Goal: Information Seeking & Learning: Learn about a topic

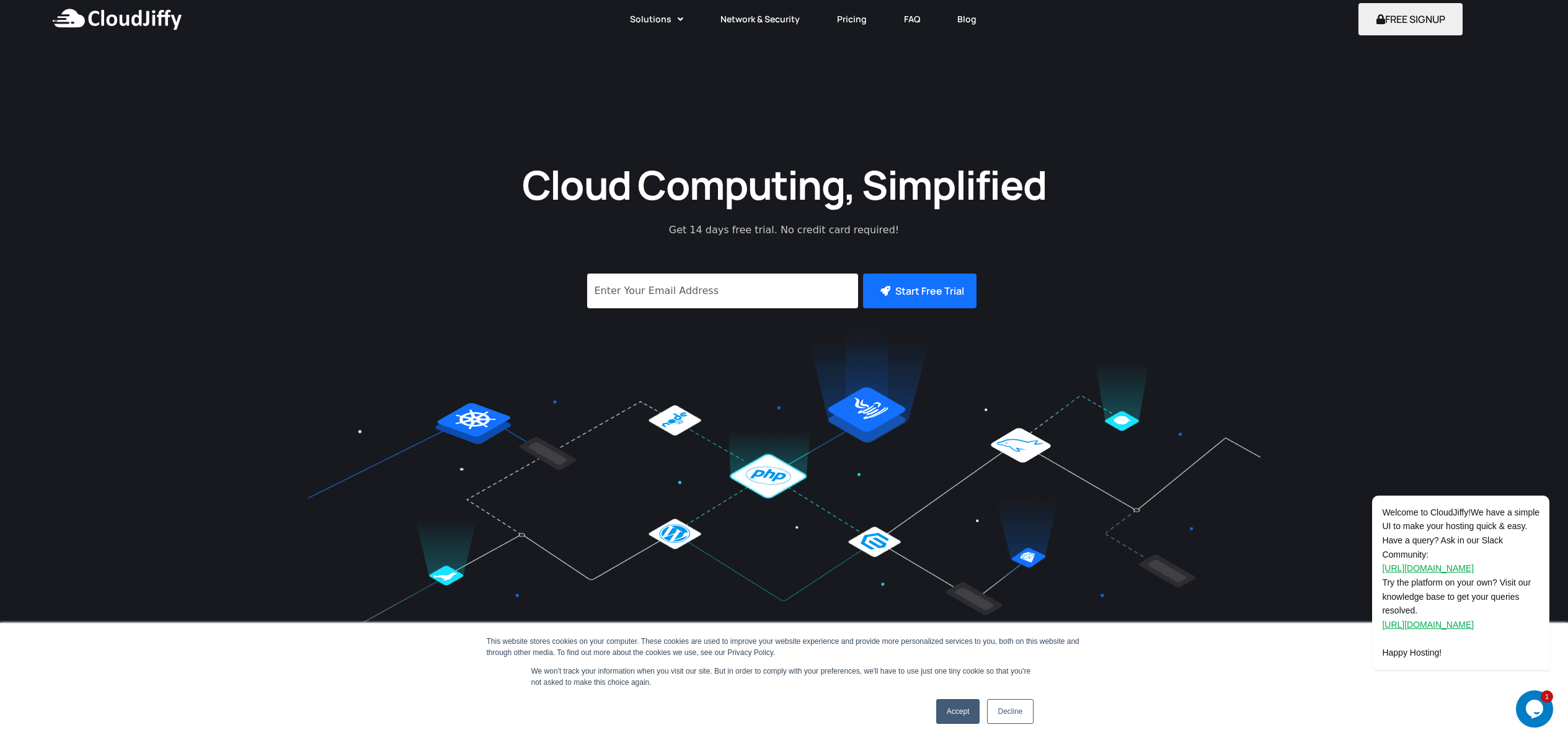
scroll to position [37, 0]
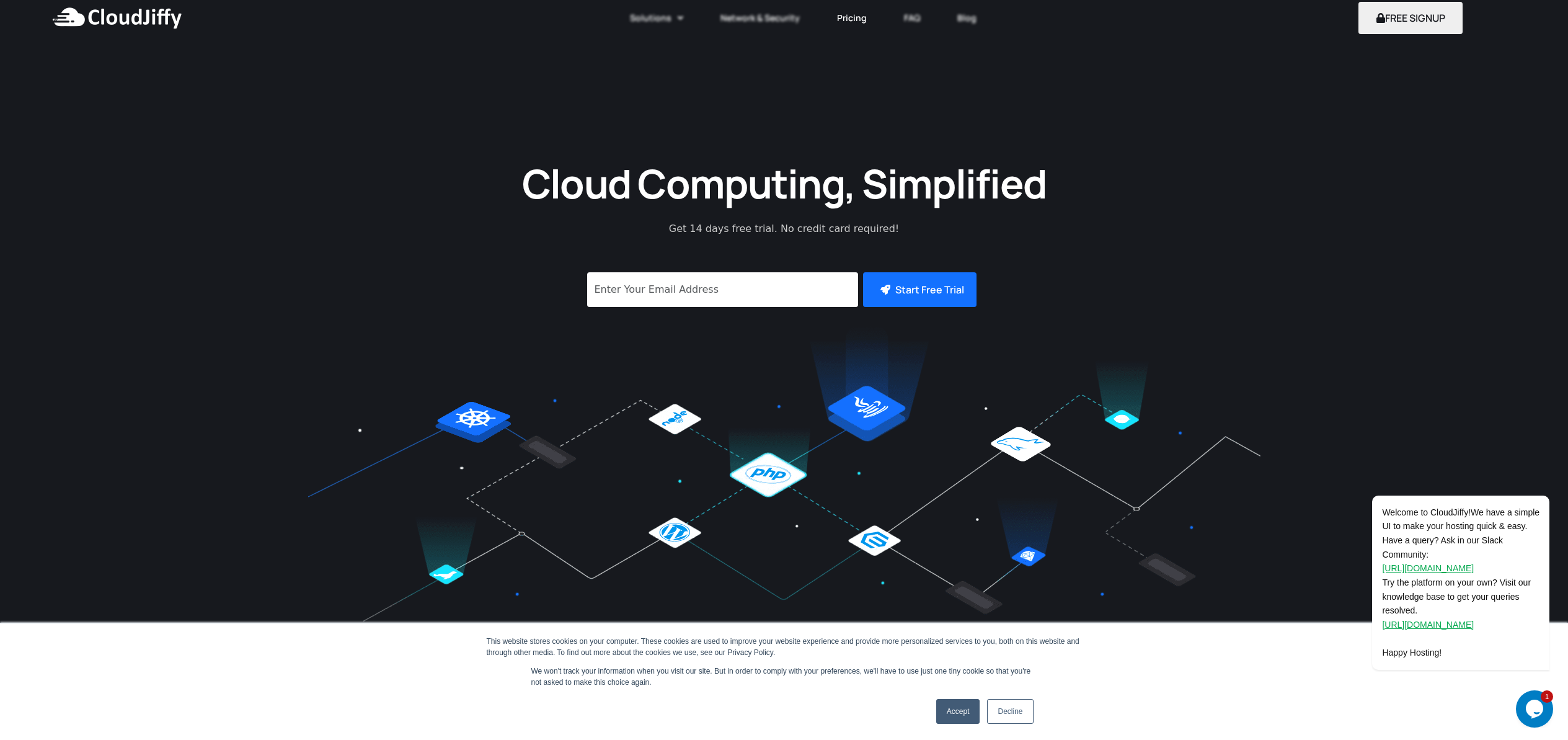
click at [846, 16] on link "Pricing" at bounding box center [852, 17] width 67 height 27
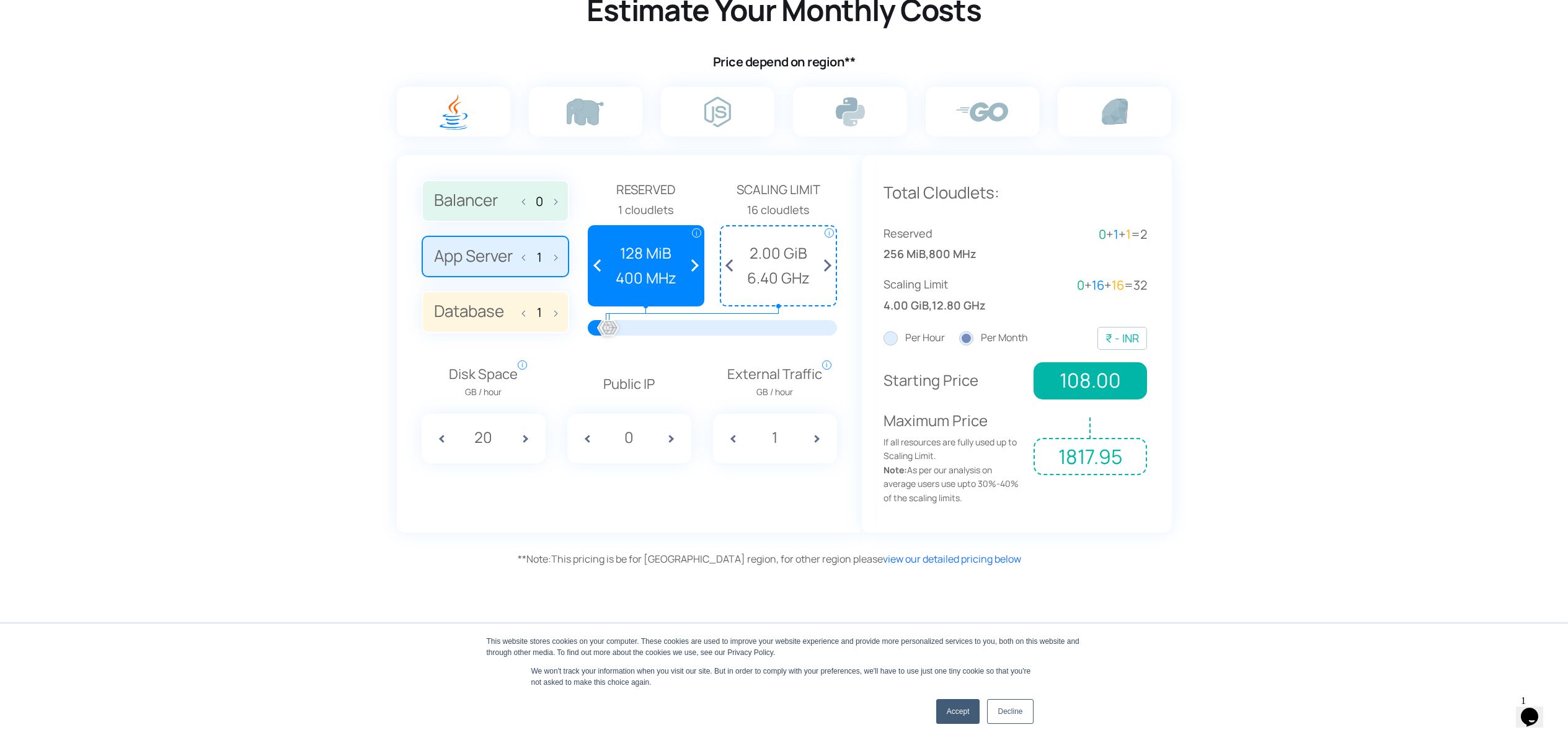
scroll to position [791, 0]
click at [668, 438] on span at bounding box center [675, 438] width 31 height 50
type input "1"
click at [525, 438] on span at bounding box center [530, 438] width 31 height 50
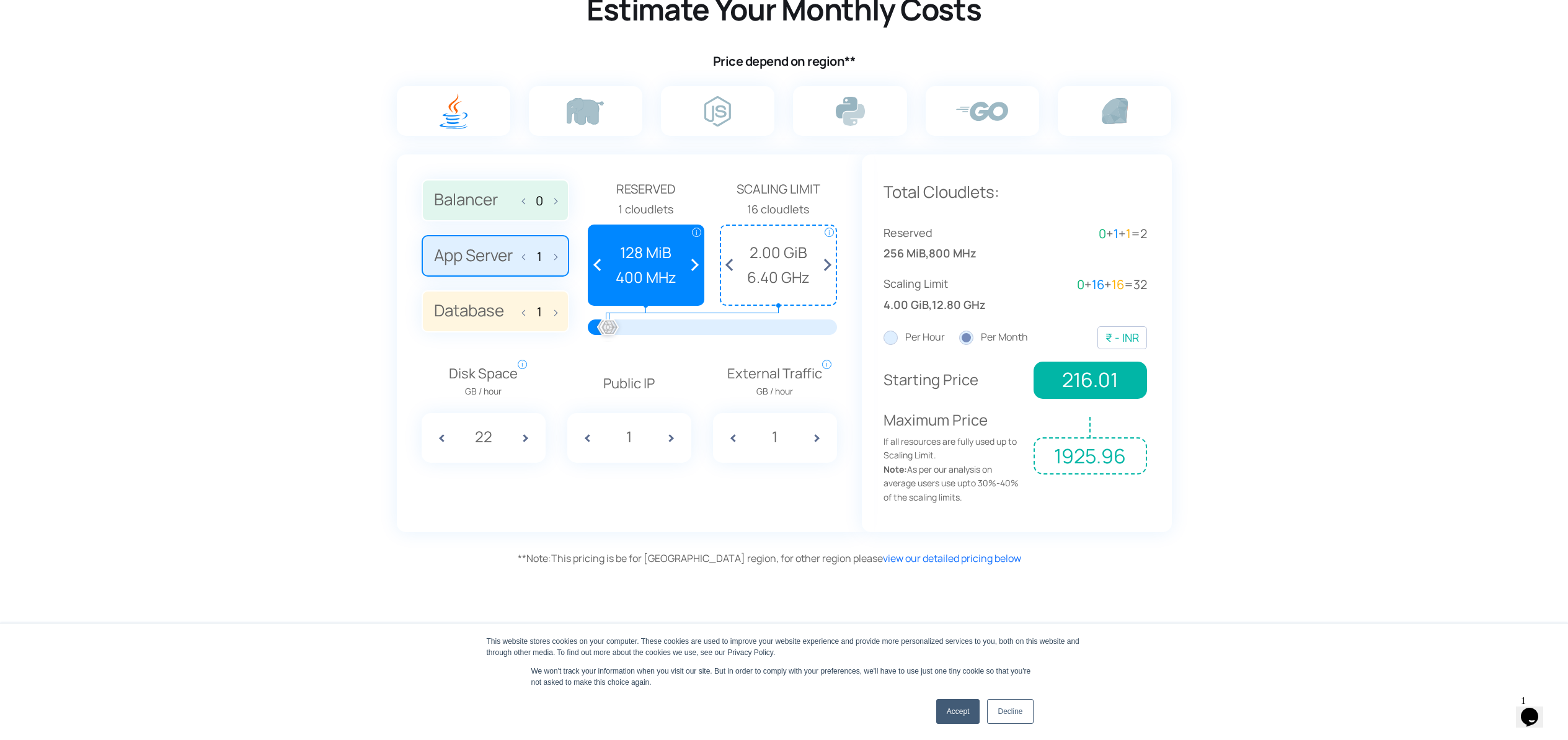
click at [525, 438] on span at bounding box center [530, 438] width 31 height 50
drag, startPoint x: 489, startPoint y: 439, endPoint x: 482, endPoint y: 439, distance: 7.0
click at [482, 439] on input "24" at bounding box center [483, 436] width 46 height 24
click at [480, 439] on input "24" at bounding box center [483, 436] width 46 height 24
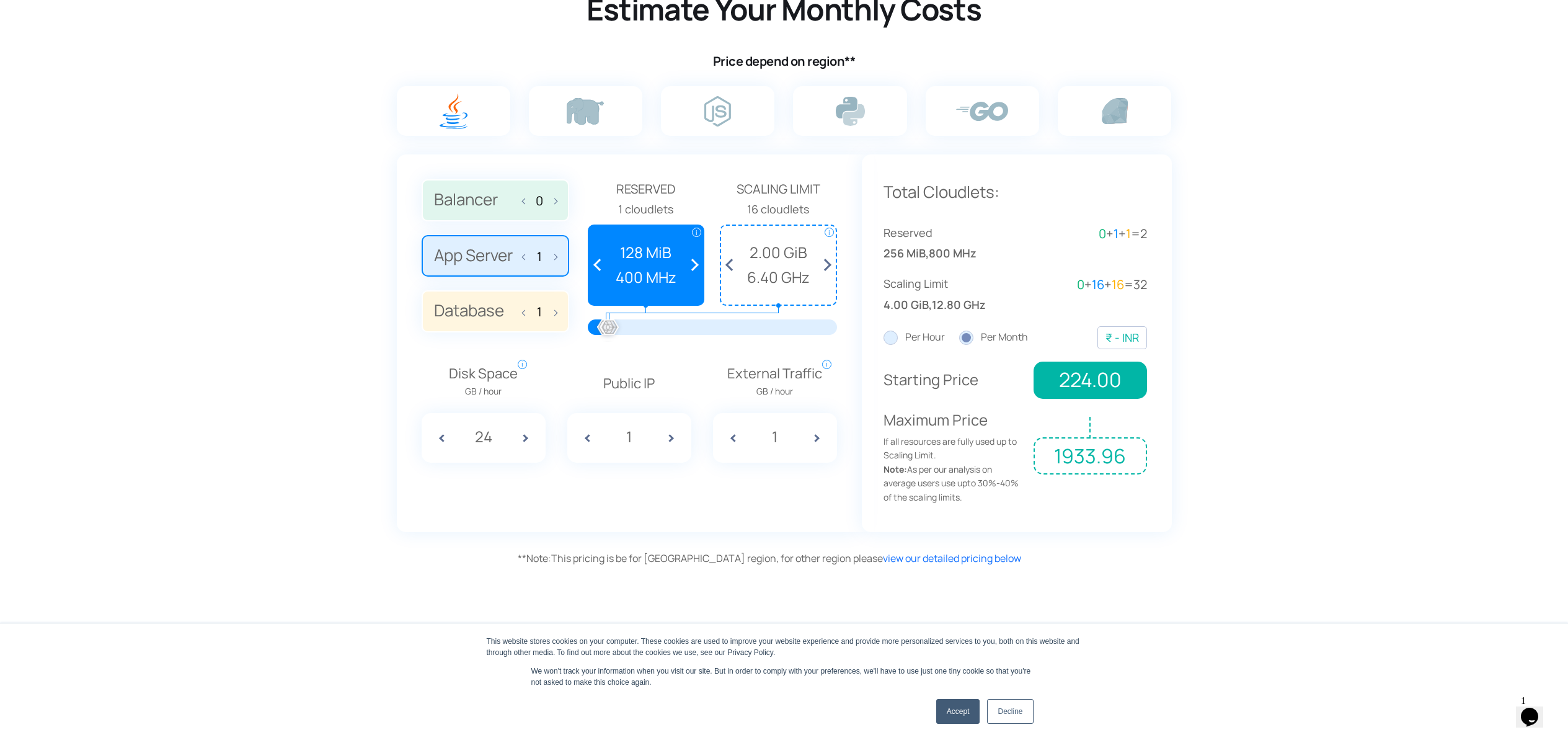
click at [480, 439] on input "24" at bounding box center [483, 436] width 46 height 24
type input "50"
click at [611, 418] on div "1" at bounding box center [630, 438] width 124 height 50
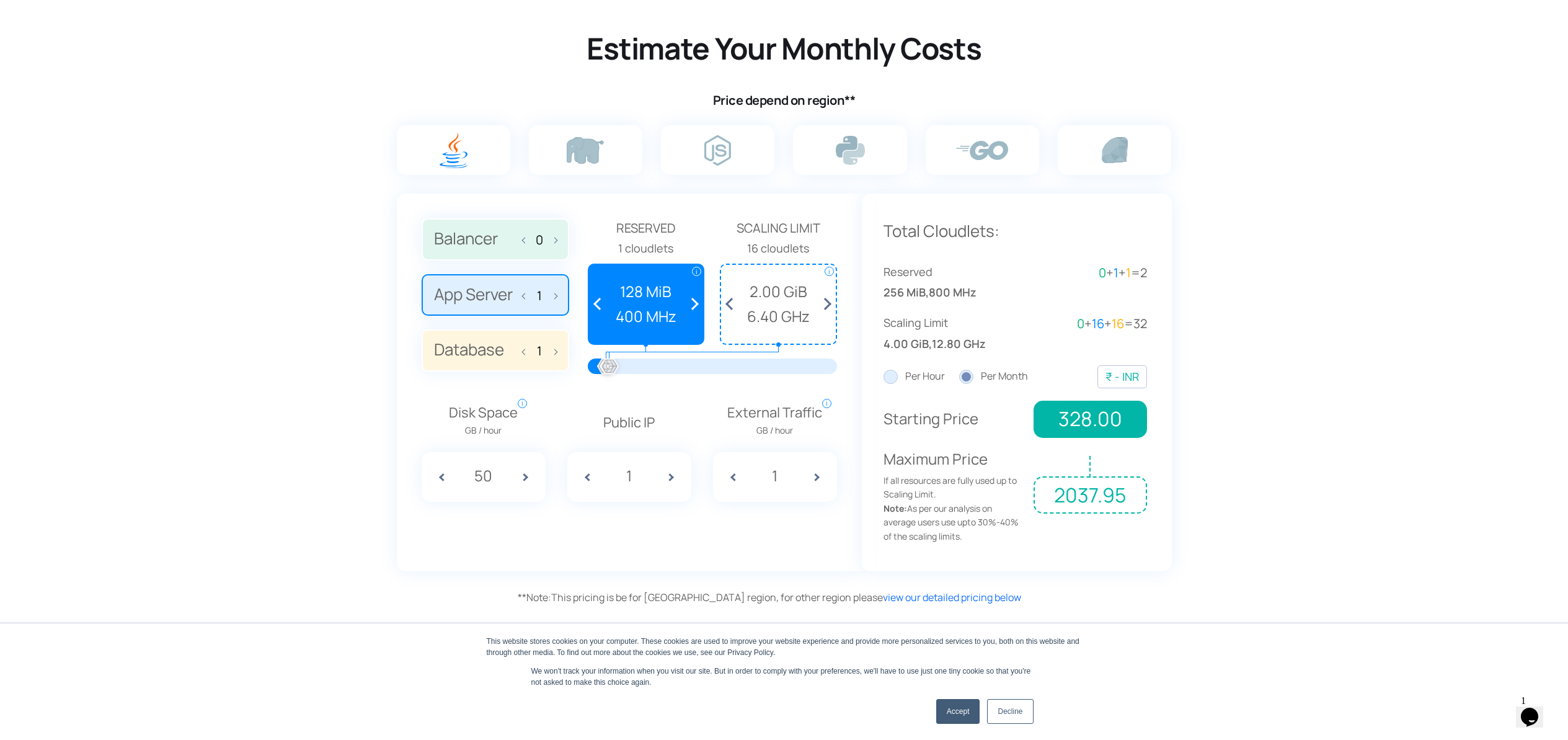
scroll to position [753, 0]
drag, startPoint x: 609, startPoint y: 364, endPoint x: 615, endPoint y: 370, distance: 8.5
click at [615, 370] on div at bounding box center [615, 366] width 27 height 27
